Goal: Task Accomplishment & Management: Use online tool/utility

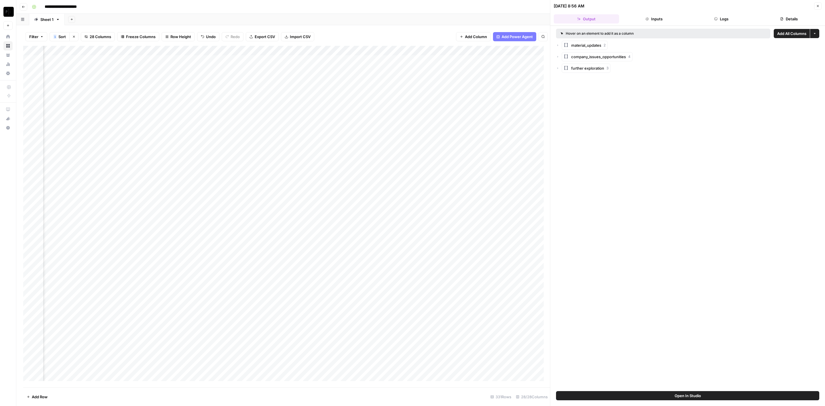
scroll to position [0, 1167]
drag, startPoint x: 374, startPoint y: 59, endPoint x: 378, endPoint y: 64, distance: 6.5
click at [375, 60] on div "Add Column" at bounding box center [286, 217] width 527 height 342
click at [373, 68] on div "Add Column" at bounding box center [286, 217] width 527 height 342
click at [371, 78] on div "Add Column" at bounding box center [286, 217] width 527 height 342
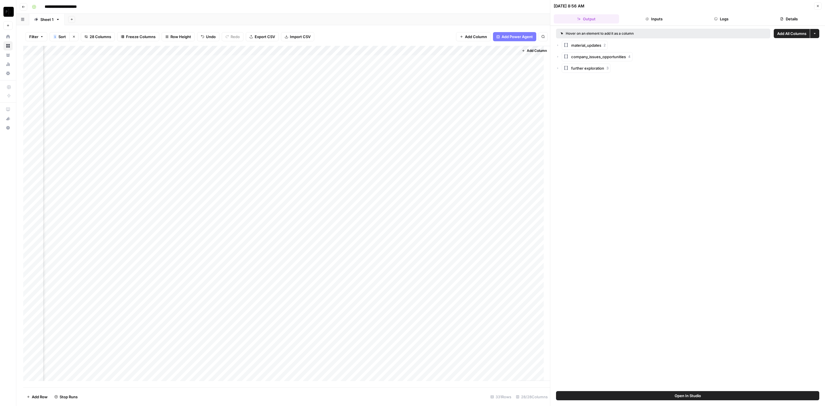
click at [372, 89] on div "Add Column" at bounding box center [286, 217] width 527 height 342
click at [372, 99] on div "Add Column" at bounding box center [286, 217] width 527 height 342
click at [372, 107] on div "Add Column" at bounding box center [286, 217] width 527 height 342
click at [373, 116] on div "Add Column" at bounding box center [286, 217] width 527 height 342
click at [372, 126] on div "Add Column" at bounding box center [286, 217] width 527 height 342
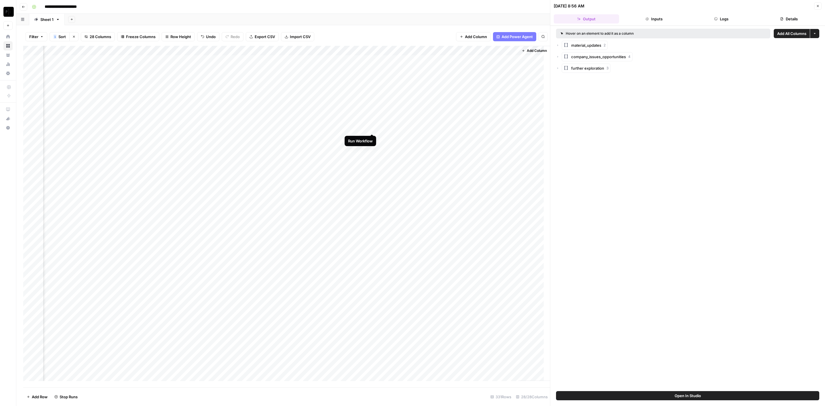
click at [371, 138] on div "Add Column" at bounding box center [286, 217] width 527 height 342
click at [371, 149] on div "Add Column" at bounding box center [286, 217] width 527 height 342
click at [372, 156] on div "Add Column" at bounding box center [286, 217] width 527 height 342
click at [373, 168] on div "Add Column" at bounding box center [286, 217] width 527 height 342
click at [371, 176] on div "Add Column" at bounding box center [286, 217] width 527 height 342
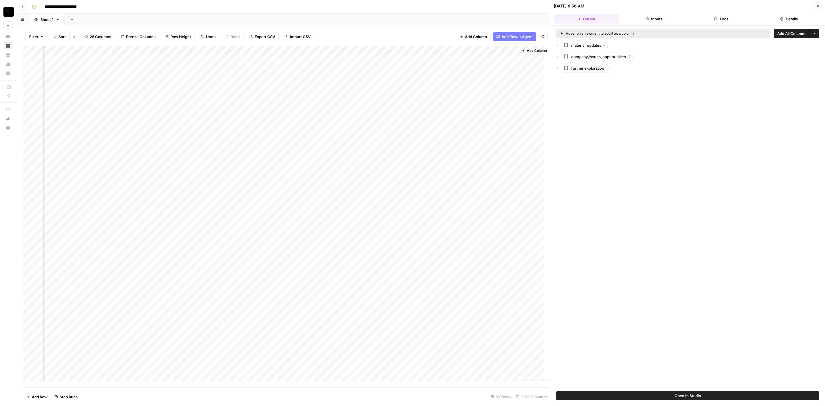
click at [372, 188] on div "Add Column" at bounding box center [286, 217] width 527 height 342
click at [371, 198] on div "Add Column" at bounding box center [286, 217] width 527 height 342
click at [372, 207] on div "Add Column" at bounding box center [286, 217] width 527 height 342
click at [372, 215] on div "Add Column" at bounding box center [286, 217] width 527 height 342
click at [371, 225] on div "Add Column" at bounding box center [286, 217] width 527 height 342
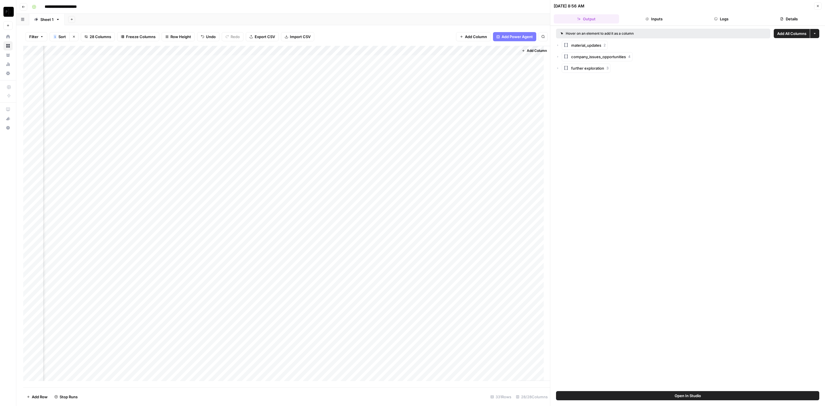
click at [371, 236] on div "Add Column" at bounding box center [286, 217] width 527 height 342
click at [372, 246] on div "Add Column" at bounding box center [286, 217] width 527 height 342
click at [373, 256] on div "Add Column" at bounding box center [286, 217] width 527 height 342
click at [373, 265] on div "Add Column" at bounding box center [286, 217] width 527 height 342
drag, startPoint x: 407, startPoint y: 58, endPoint x: 466, endPoint y: 1, distance: 82.3
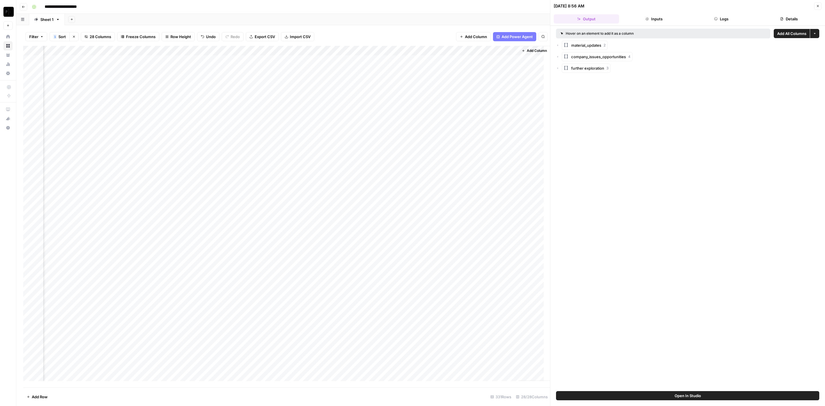
click at [407, 58] on div "Add Column" at bounding box center [286, 217] width 527 height 342
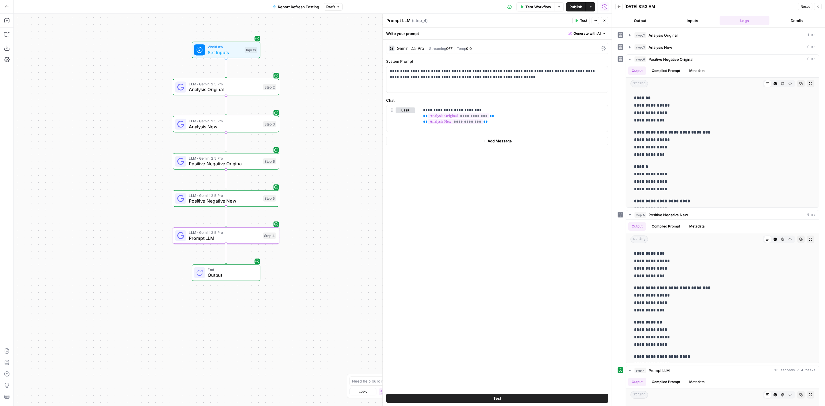
scroll to position [707, 0]
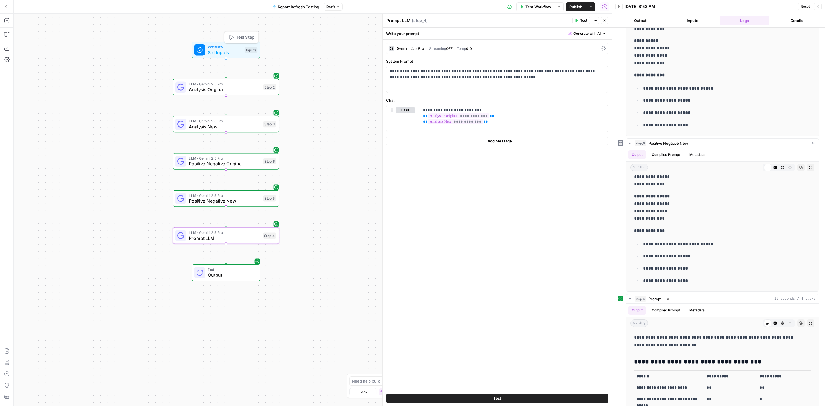
click at [218, 52] on span "Set Inputs" at bounding box center [225, 52] width 34 height 7
click at [230, 49] on span "Set Inputs" at bounding box center [226, 52] width 34 height 7
click at [230, 48] on span "Set Inputs" at bounding box center [226, 51] width 34 height 7
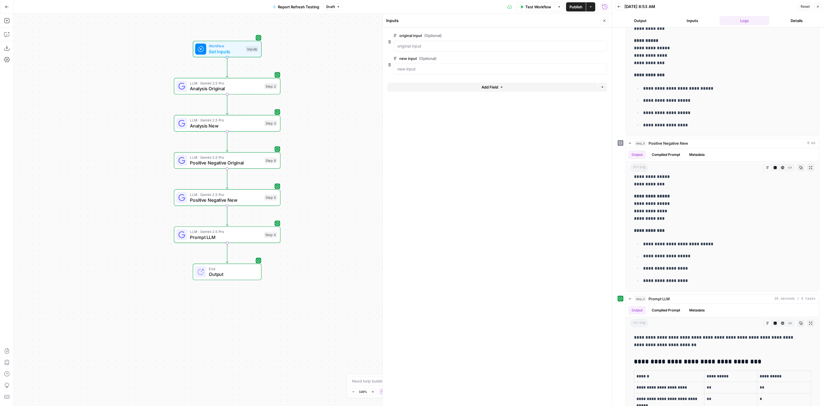
click at [469, 88] on button "Add Field" at bounding box center [492, 87] width 210 height 9
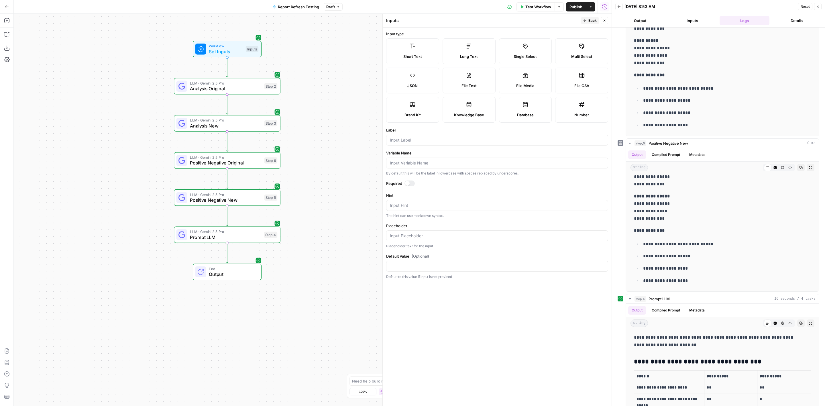
click at [411, 134] on div "Label" at bounding box center [497, 136] width 222 height 18
click at [409, 138] on input "Label" at bounding box center [497, 140] width 215 height 6
click at [470, 45] on icon at bounding box center [469, 46] width 6 height 6
click at [434, 139] on input "Label" at bounding box center [497, 140] width 215 height 6
type input "second new input"
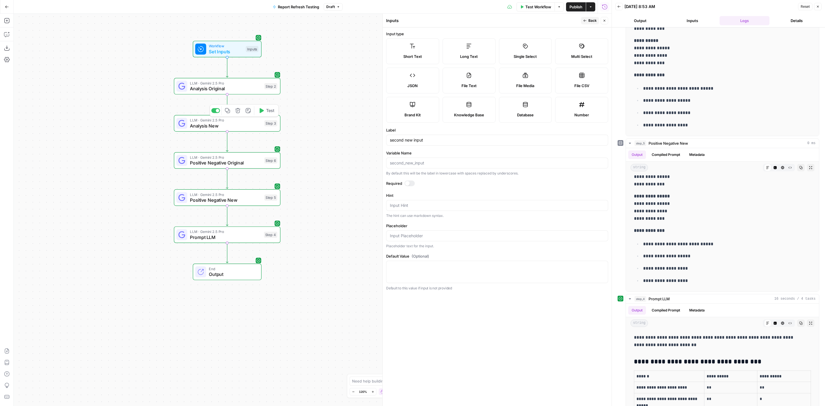
click at [230, 113] on icon "button" at bounding box center [227, 110] width 5 height 5
click at [226, 144] on icon "Edge from step_3 to step_6" at bounding box center [227, 142] width 2 height 20
click at [227, 159] on span "LLM · Gemini 2.5 Pro" at bounding box center [226, 157] width 72 height 5
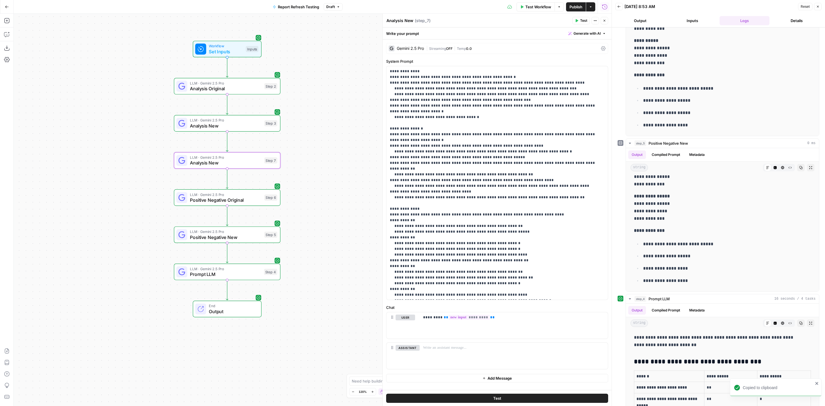
click at [415, 20] on span "( step_7 )" at bounding box center [423, 21] width 16 height 6
click at [412, 20] on textarea "Analysis New" at bounding box center [400, 21] width 27 height 6
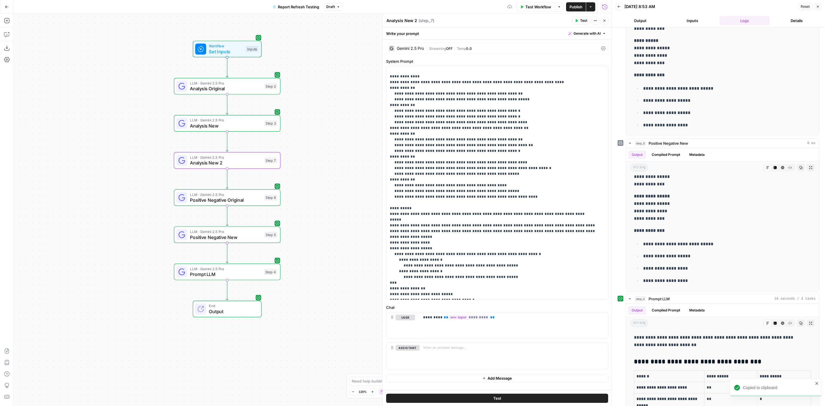
type textarea "Analysis New 2"
drag, startPoint x: 489, startPoint y: 320, endPoint x: 440, endPoint y: 316, distance: 49.4
click at [440, 316] on div "********* ** ********* **" at bounding box center [514, 325] width 188 height 26
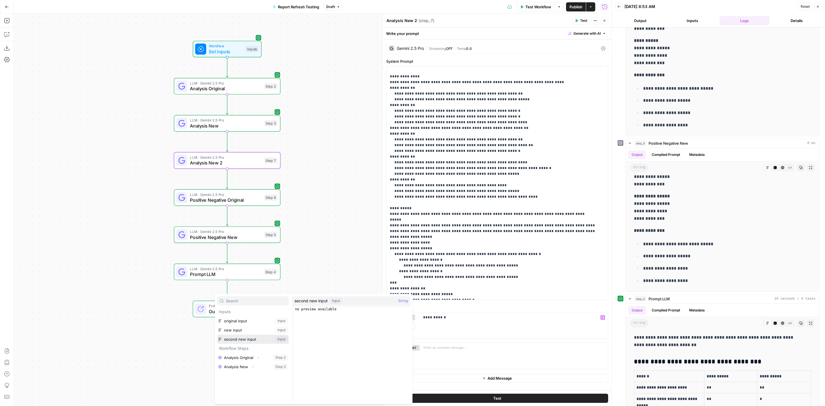
click at [254, 339] on button "Select variable second new input" at bounding box center [253, 339] width 72 height 9
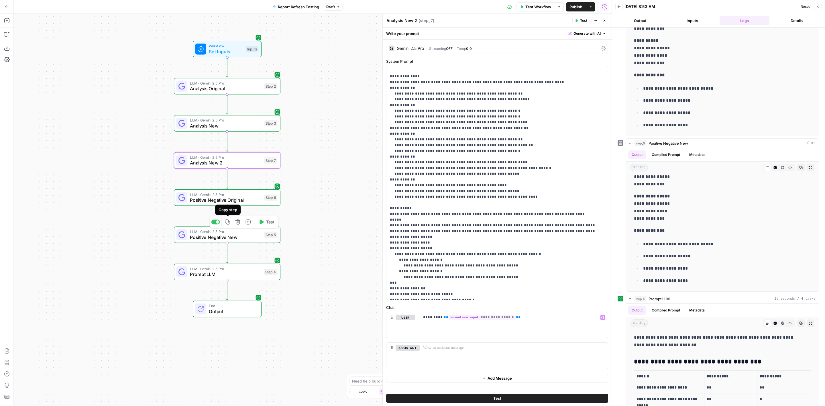
click at [228, 223] on icon "button" at bounding box center [227, 222] width 5 height 5
click at [228, 254] on g "Edge from step_5 to step_4" at bounding box center [227, 253] width 2 height 20
click at [228, 274] on span "Positive Negative New" at bounding box center [226, 274] width 72 height 7
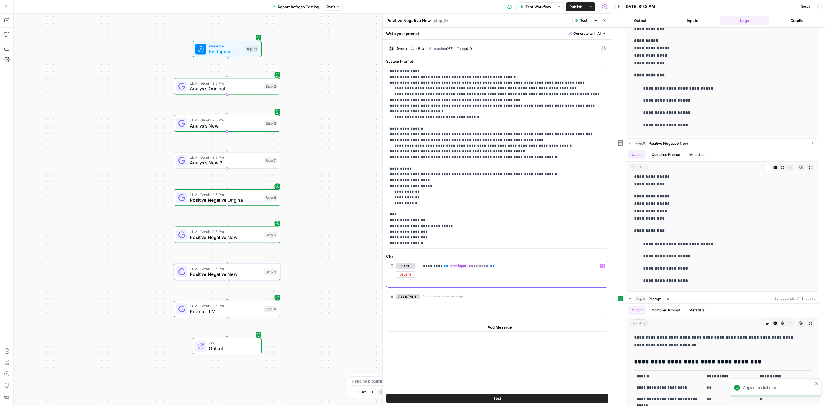
drag, startPoint x: 499, startPoint y: 267, endPoint x: 440, endPoint y: 267, distance: 59.6
click at [440, 267] on p "********* ** ********* **" at bounding box center [514, 266] width 182 height 6
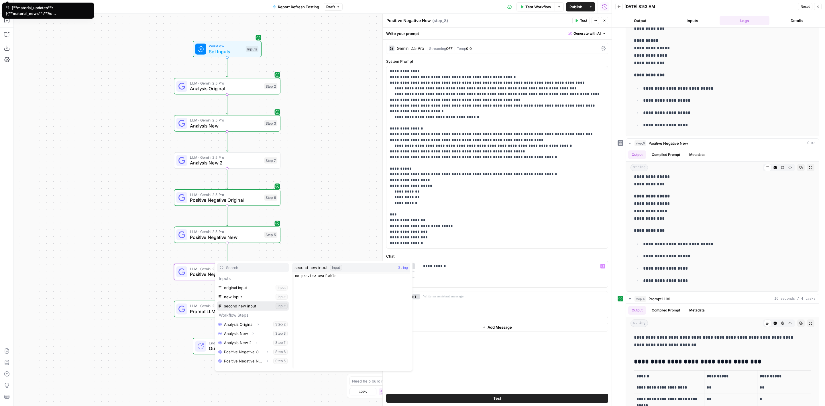
click at [246, 306] on button "Select variable second new input" at bounding box center [253, 305] width 72 height 9
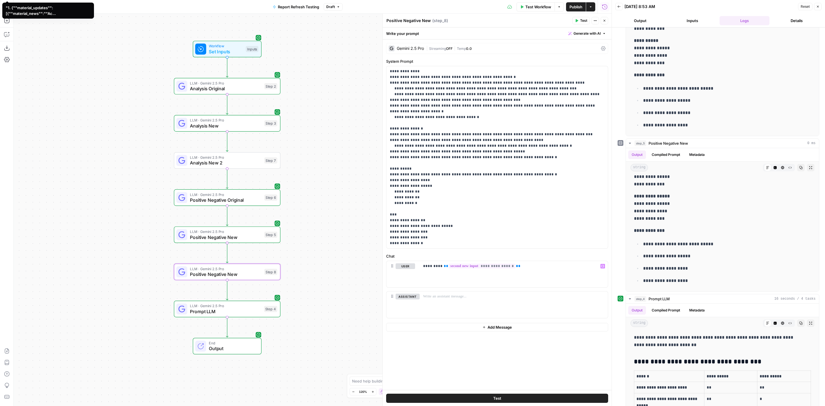
click at [271, 309] on div "Step 4" at bounding box center [270, 309] width 13 height 6
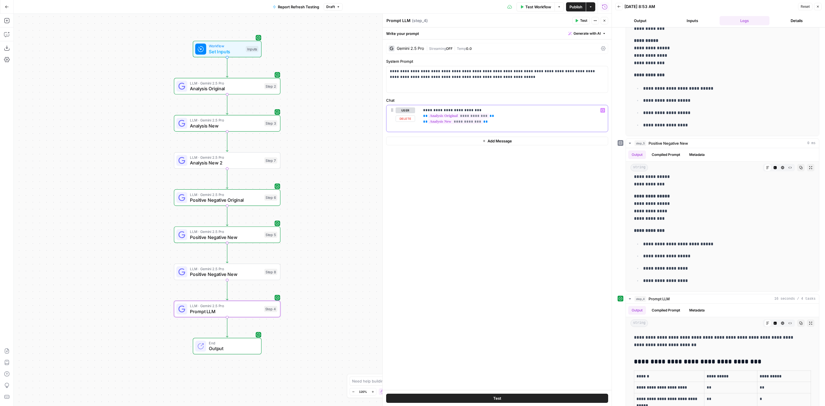
click at [523, 119] on p "**********" at bounding box center [514, 115] width 182 height 17
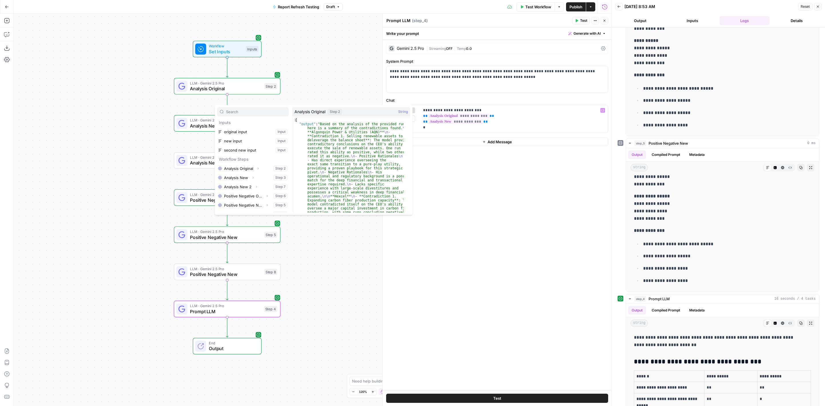
scroll to position [6, 0]
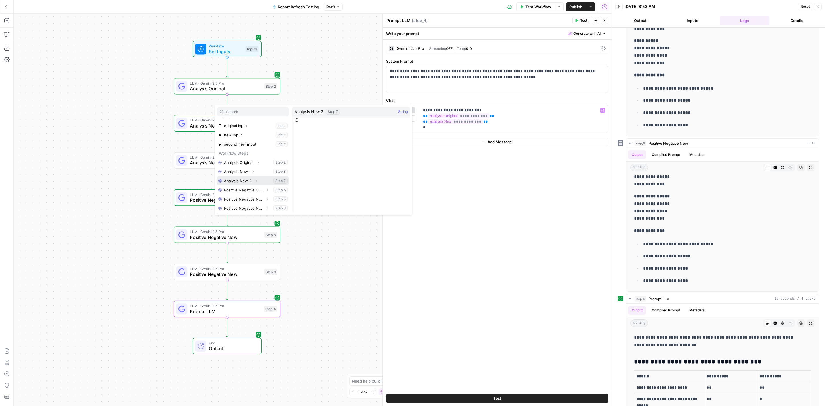
click at [248, 181] on button "Select variable Analysis New 2" at bounding box center [253, 180] width 72 height 9
click at [550, 3] on button "Test Workflow" at bounding box center [536, 6] width 38 height 9
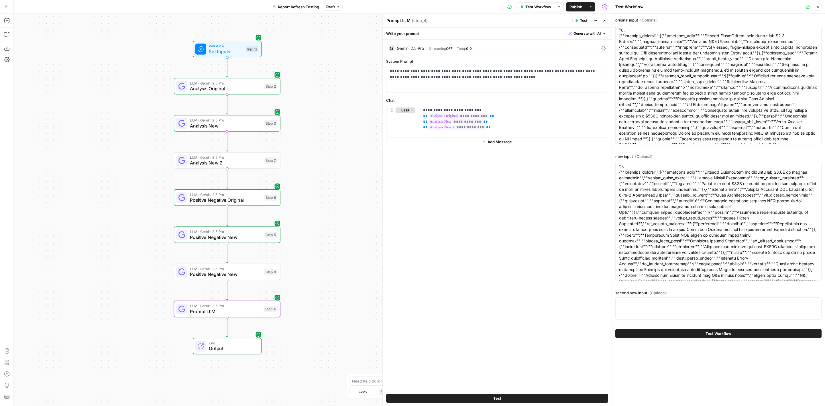
scroll to position [215, 0]
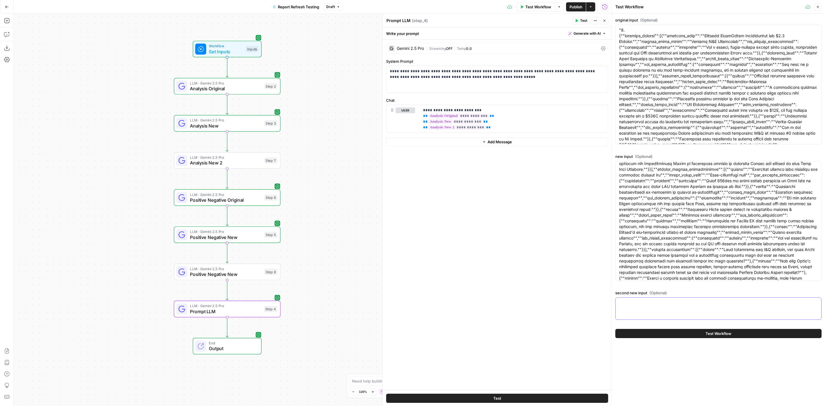
click at [708, 300] on textarea "second new input (Optional)" at bounding box center [718, 303] width 199 height 6
click at [645, 305] on textarea "second new input (Optional)" at bounding box center [718, 303] width 199 height 6
paste textarea ""1. {""material_updates"":[{""material_news"":""Acquires SpectraFlow Dynamics f…"
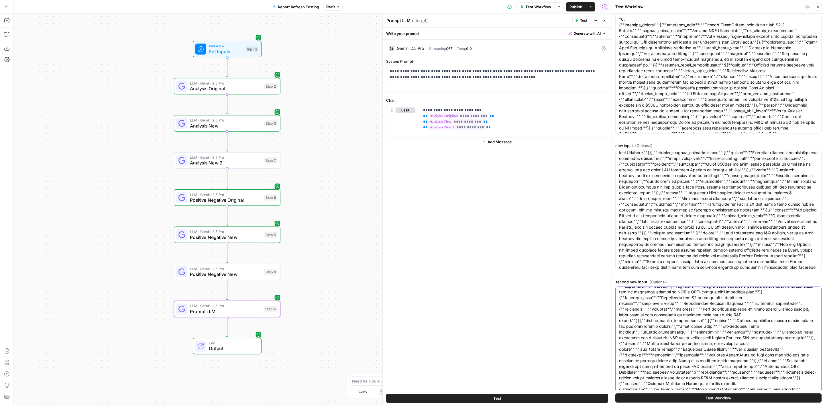
scroll to position [33, 0]
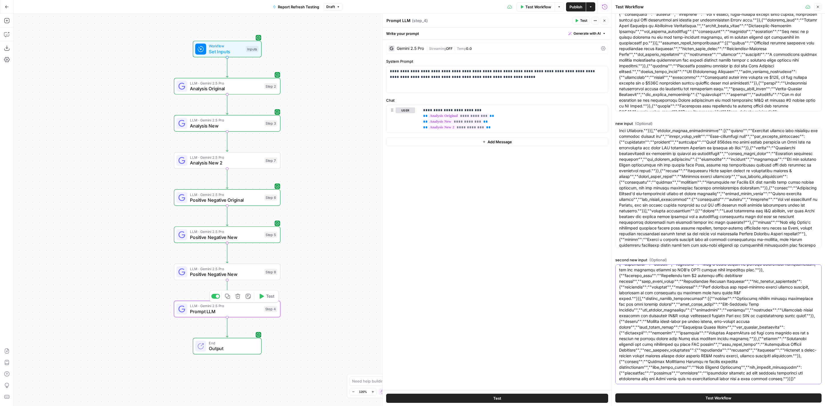
type textarea ""1. {""material_updates"":[{""material_news"":""Acquires SpectraFlow Dynamics f…"
click at [229, 309] on span "Prompt LLM" at bounding box center [225, 311] width 71 height 7
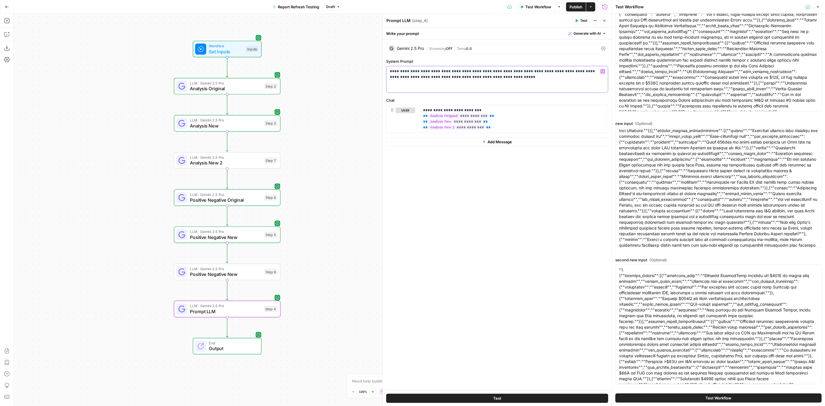
click at [520, 77] on p "**********" at bounding box center [497, 73] width 215 height 11
drag, startPoint x: 431, startPoint y: 69, endPoint x: 423, endPoint y: 70, distance: 8.0
click at [423, 70] on p "**********" at bounding box center [497, 79] width 215 height 23
drag, startPoint x: 458, startPoint y: 78, endPoint x: 452, endPoint y: 79, distance: 6.3
click at [452, 79] on p "**********" at bounding box center [497, 79] width 215 height 23
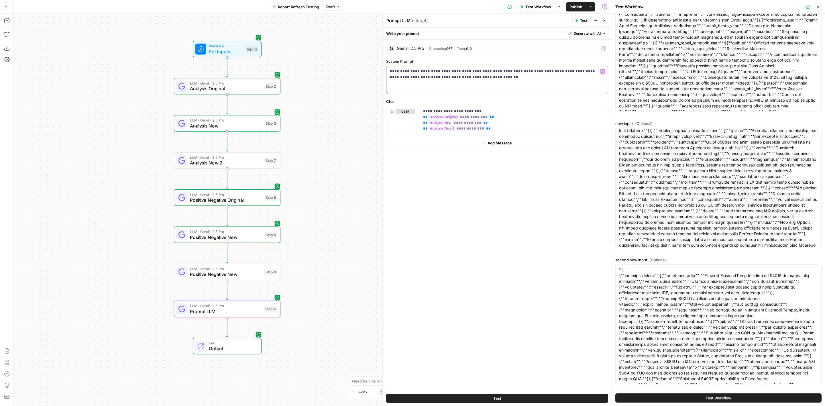
click at [480, 76] on p "**********" at bounding box center [497, 79] width 215 height 23
click at [536, 3] on button "Test Workflow" at bounding box center [536, 6] width 38 height 9
click at [536, 4] on span "Test Workflow" at bounding box center [539, 7] width 26 height 6
click at [696, 401] on button "Test Workflow" at bounding box center [719, 397] width 206 height 9
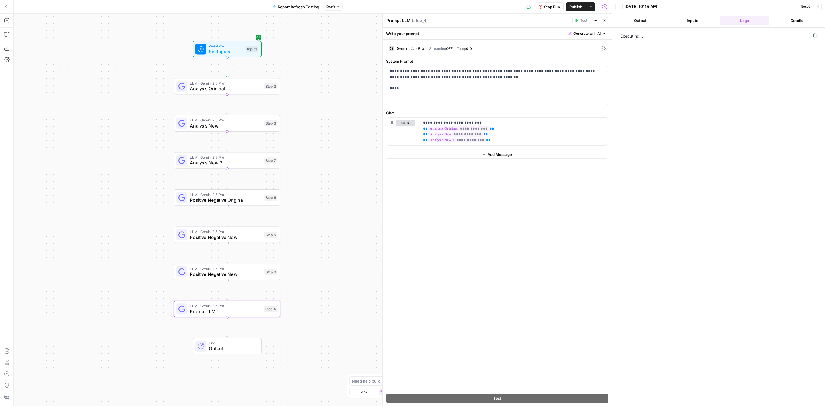
click at [709, 394] on div "Executing..." at bounding box center [719, 216] width 202 height 373
click at [221, 124] on span "Analysis New" at bounding box center [226, 125] width 72 height 7
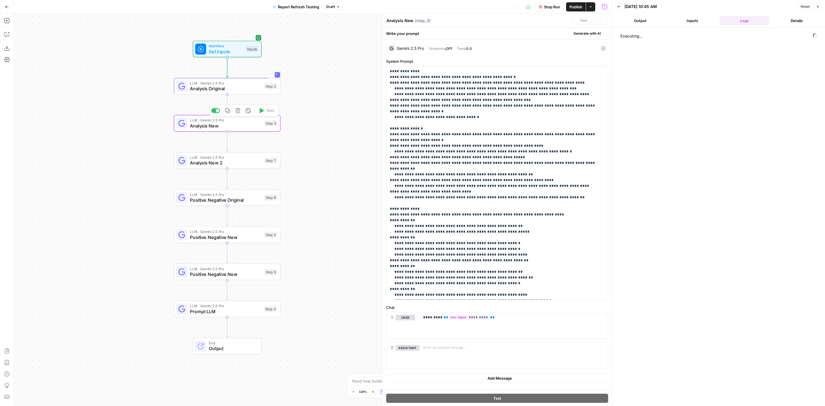
click at [214, 89] on span "Analysis Original" at bounding box center [226, 88] width 72 height 7
type textarea "Analysis Original"
click at [223, 124] on span "Analysis New" at bounding box center [226, 125] width 72 height 7
click at [262, 163] on div "LLM · Gemini 2.5 Pro Analysis New 2 Step 7 Copy step Delete step Add Note Test" at bounding box center [226, 161] width 101 height 12
click at [259, 200] on span "Positive Negative Original" at bounding box center [226, 200] width 72 height 7
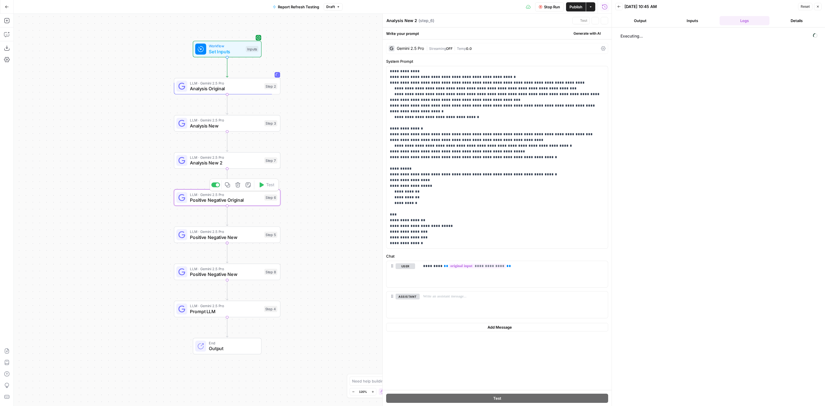
type textarea "Positive Negative Original"
click at [271, 241] on div "LLM · Gemini 2.5 Pro Positive Negative New Step 5 Copy step Delete step Add Not…" at bounding box center [227, 234] width 107 height 17
click at [265, 272] on div "Step 8" at bounding box center [270, 272] width 13 height 6
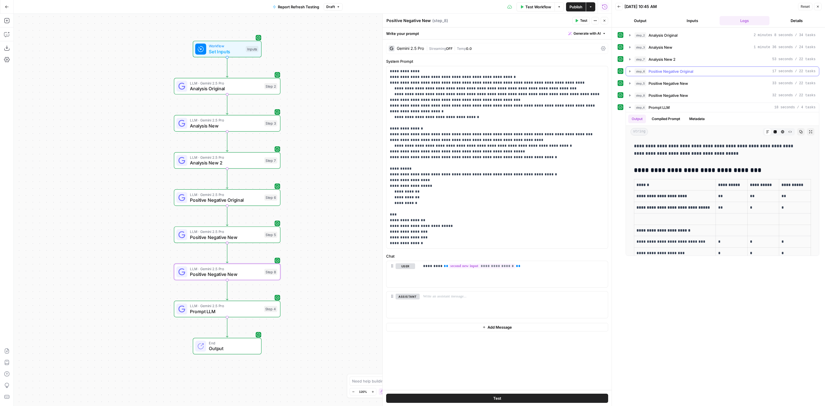
click at [686, 69] on span "Positive Negative Original" at bounding box center [671, 71] width 45 height 6
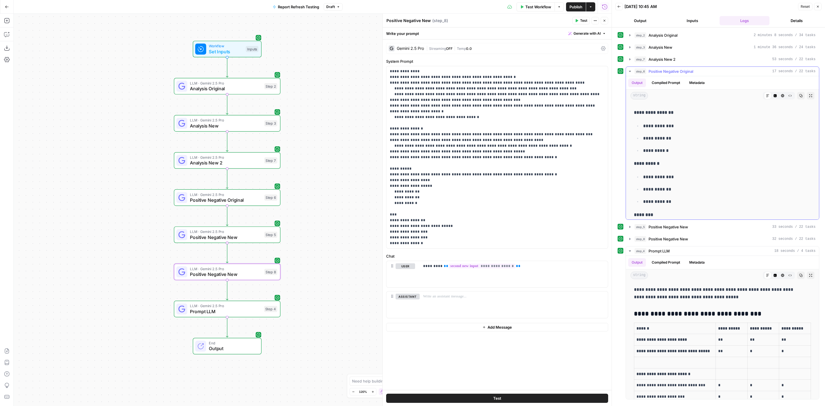
scroll to position [1074, 0]
